Goal: Navigation & Orientation: Go to known website

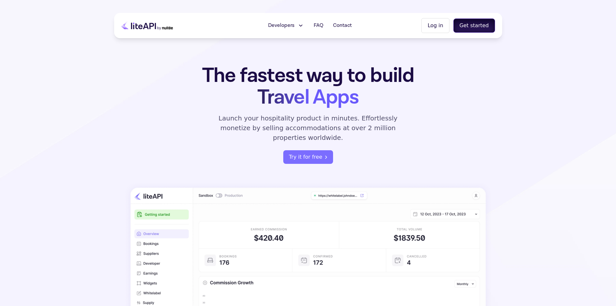
click at [471, 28] on button "Get started" at bounding box center [474, 25] width 42 height 14
click at [371, 61] on section "The fastest way to build Travel Apps Launch your hospitality product in minutes…" at bounding box center [308, 207] width 616 height 415
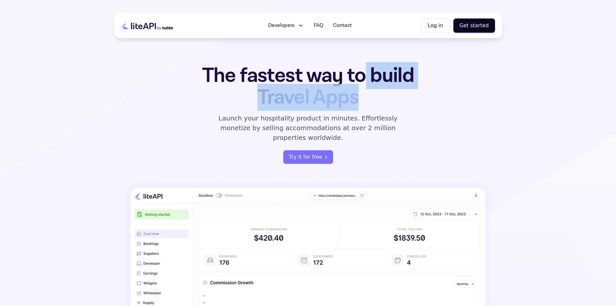
drag, startPoint x: 365, startPoint y: 55, endPoint x: 386, endPoint y: 104, distance: 53.4
click at [386, 104] on section "The fastest way to build Travel Apps Launch your hospitality product in minutes…" at bounding box center [308, 207] width 616 height 415
click at [386, 104] on h1 "The fastest way to build Travel Apps" at bounding box center [308, 86] width 253 height 43
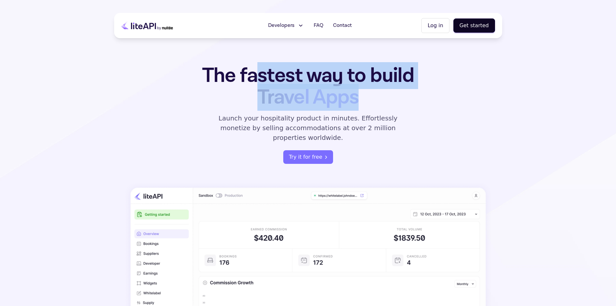
drag, startPoint x: 404, startPoint y: 110, endPoint x: 259, endPoint y: 67, distance: 150.6
click at [259, 67] on div "The fastest way to build Travel Apps Launch your hospitality product in minutes…" at bounding box center [308, 114] width 253 height 99
click at [259, 67] on h1 "The fastest way to build Travel Apps" at bounding box center [308, 86] width 253 height 43
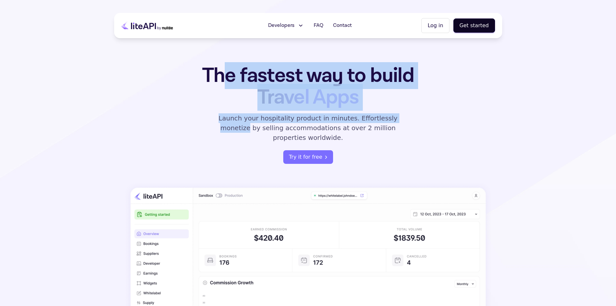
drag, startPoint x: 332, startPoint y: 103, endPoint x: 396, endPoint y: 119, distance: 65.8
click at [396, 119] on div "The fastest way to build Travel Apps Launch your hospitality product in minutes…" at bounding box center [308, 114] width 253 height 99
click at [396, 119] on p "Launch your hospitality product in minutes. Effortlessly monetize by selling ac…" at bounding box center [308, 127] width 194 height 29
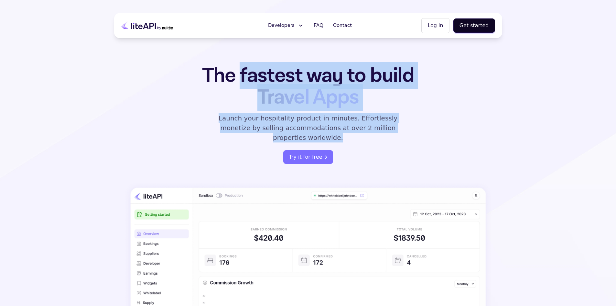
drag, startPoint x: 406, startPoint y: 125, endPoint x: 239, endPoint y: 77, distance: 174.2
click at [239, 77] on div "The fastest way to build Travel Apps Launch your hospitality product in minutes…" at bounding box center [308, 114] width 253 height 99
click at [239, 77] on h1 "The fastest way to build Travel Apps" at bounding box center [308, 86] width 253 height 43
drag, startPoint x: 201, startPoint y: 71, endPoint x: 409, endPoint y: 134, distance: 217.2
click at [409, 134] on div "The fastest way to build Travel Apps Launch your hospitality product in minutes…" at bounding box center [308, 114] width 253 height 99
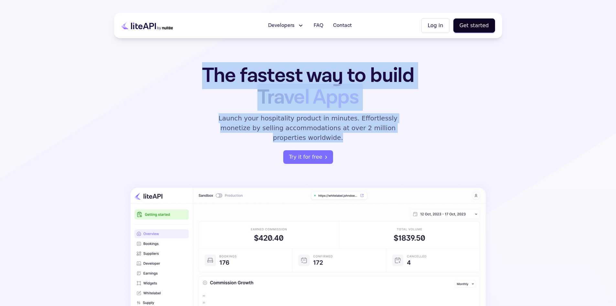
click at [409, 134] on div "The fastest way to build Travel Apps Launch your hospitality product in minutes…" at bounding box center [308, 114] width 253 height 99
drag, startPoint x: 396, startPoint y: 126, endPoint x: 200, endPoint y: 70, distance: 203.1
click at [200, 70] on div "The fastest way to build Travel Apps Launch your hospitality product in minutes…" at bounding box center [308, 114] width 253 height 99
click at [200, 70] on h1 "The fastest way to build Travel Apps" at bounding box center [308, 86] width 253 height 43
drag, startPoint x: 328, startPoint y: 104, endPoint x: 403, endPoint y: 126, distance: 78.6
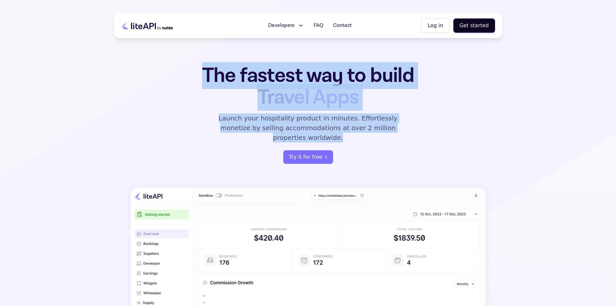
click at [403, 126] on div "The fastest way to build Travel Apps Launch your hospitality product in minutes…" at bounding box center [308, 114] width 253 height 99
click at [403, 126] on p "Launch your hospitality product in minutes. Effortlessly monetize by selling ac…" at bounding box center [308, 127] width 194 height 29
drag, startPoint x: 402, startPoint y: 125, endPoint x: 182, endPoint y: 68, distance: 227.6
click at [182, 68] on div "The fastest way to build Travel Apps Launch your hospitality product in minutes…" at bounding box center [308, 114] width 253 height 99
click at [182, 68] on h1 "The fastest way to build Travel Apps" at bounding box center [308, 86] width 253 height 43
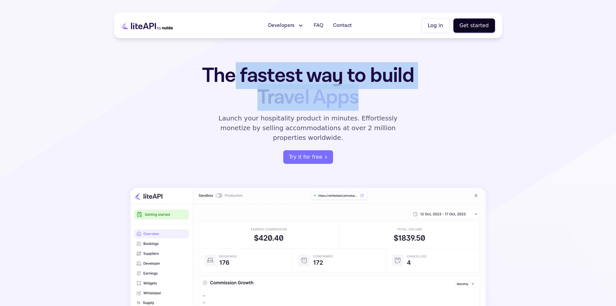
drag, startPoint x: 281, startPoint y: 81, endPoint x: 472, endPoint y: 132, distance: 198.3
click at [472, 132] on div "The fastest way to build Travel Apps Launch your hospitality product in minutes…" at bounding box center [308, 234] width 388 height 338
drag, startPoint x: 410, startPoint y: 120, endPoint x: 219, endPoint y: 65, distance: 199.4
click at [219, 65] on div "The fastest way to build Travel Apps Launch your hospitality product in minutes…" at bounding box center [308, 114] width 253 height 99
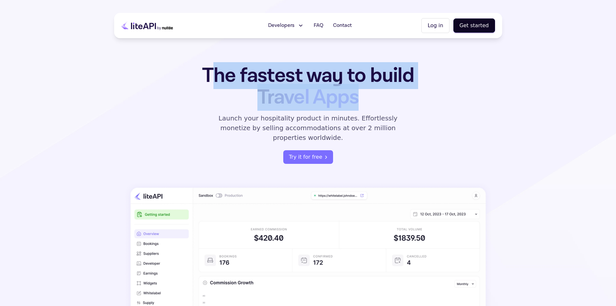
click at [215, 66] on h1 "The fastest way to build Travel Apps" at bounding box center [308, 86] width 253 height 43
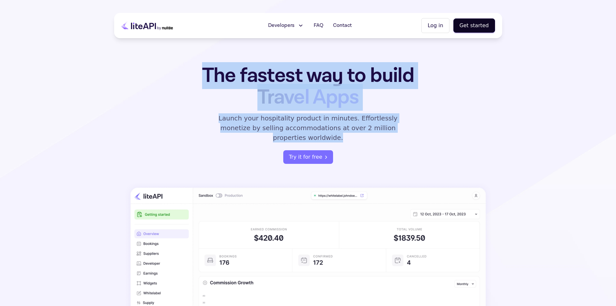
drag, startPoint x: 200, startPoint y: 66, endPoint x: 405, endPoint y: 131, distance: 215.5
click at [405, 131] on div "The fastest way to build Travel Apps Launch your hospitality product in minutes…" at bounding box center [308, 114] width 253 height 99
drag, startPoint x: 405, startPoint y: 131, endPoint x: 398, endPoint y: 128, distance: 7.4
click at [405, 131] on div "The fastest way to build Travel Apps Launch your hospitality product in minutes…" at bounding box center [308, 114] width 253 height 99
click at [393, 124] on p "Launch your hospitality product in minutes. Effortlessly monetize by selling ac…" at bounding box center [308, 127] width 194 height 29
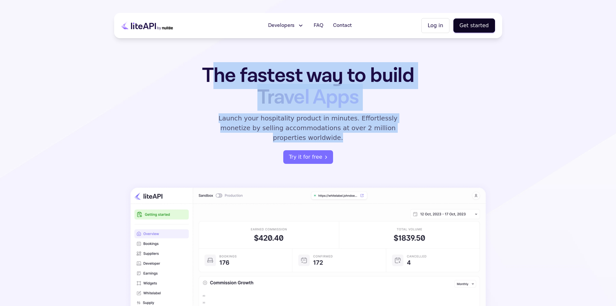
drag, startPoint x: 278, startPoint y: 89, endPoint x: 211, endPoint y: 72, distance: 69.2
click at [211, 72] on div "The fastest way to build Travel Apps Launch your hospitality product in minutes…" at bounding box center [308, 114] width 253 height 99
click at [211, 72] on h1 "The fastest way to build Travel Apps" at bounding box center [308, 86] width 253 height 43
drag, startPoint x: 348, startPoint y: 113, endPoint x: 392, endPoint y: 125, distance: 46.4
click at [392, 125] on div "The fastest way to build Travel Apps Launch your hospitality product in minutes…" at bounding box center [308, 114] width 253 height 99
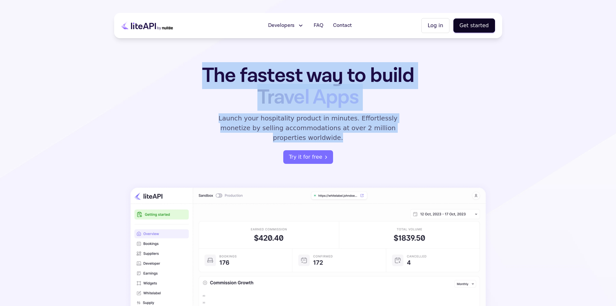
drag, startPoint x: 400, startPoint y: 127, endPoint x: 197, endPoint y: 68, distance: 211.4
click at [197, 68] on div "The fastest way to build Travel Apps Launch your hospitality product in minutes…" at bounding box center [308, 114] width 253 height 99
click at [197, 68] on h1 "The fastest way to build Travel Apps" at bounding box center [308, 86] width 253 height 43
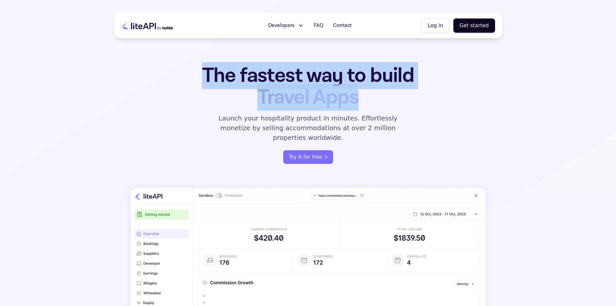
drag, startPoint x: 210, startPoint y: 71, endPoint x: 433, endPoint y: 130, distance: 229.9
click at [433, 130] on div "The fastest way to build Travel Apps Launch your hospitality product in minutes…" at bounding box center [308, 114] width 253 height 99
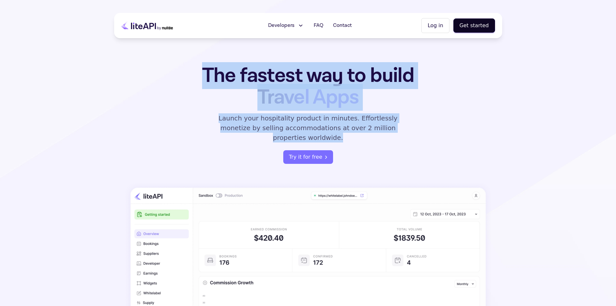
drag, startPoint x: 388, startPoint y: 120, endPoint x: 171, endPoint y: 67, distance: 224.0
click at [171, 67] on div "The fastest way to build Travel Apps Launch your hospitality product in minutes…" at bounding box center [308, 234] width 388 height 338
click at [402, 53] on section "The fastest way to build Travel Apps Launch your hospitality product in minutes…" at bounding box center [308, 207] width 616 height 415
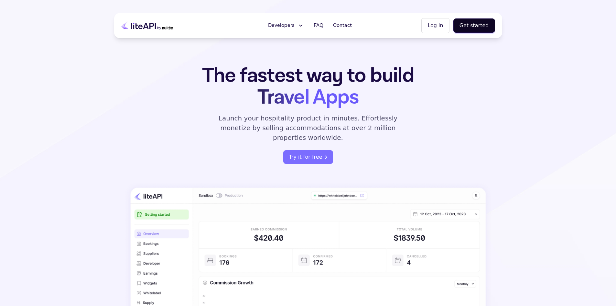
click at [438, 28] on button "Log in" at bounding box center [435, 25] width 28 height 15
click at [480, 29] on button "Get started" at bounding box center [474, 25] width 42 height 14
click at [429, 27] on button "Log in" at bounding box center [435, 25] width 28 height 15
